Goal: Navigation & Orientation: Go to known website

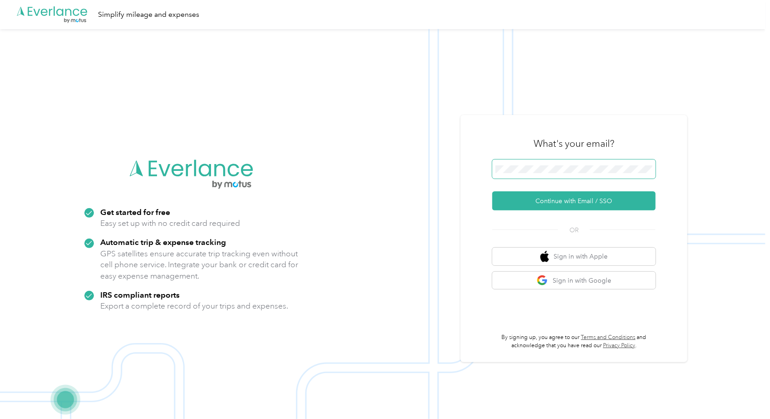
click at [493, 191] on button "Continue with Email / SSO" at bounding box center [574, 200] width 163 height 19
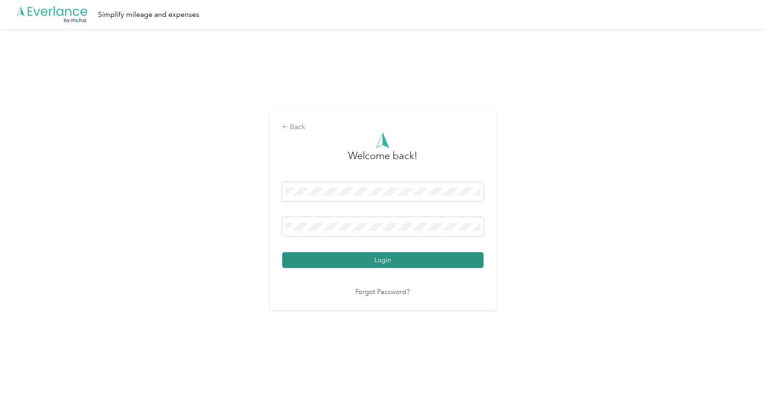
click at [344, 265] on button "Login" at bounding box center [383, 260] width 202 height 16
